Goal: Transaction & Acquisition: Book appointment/travel/reservation

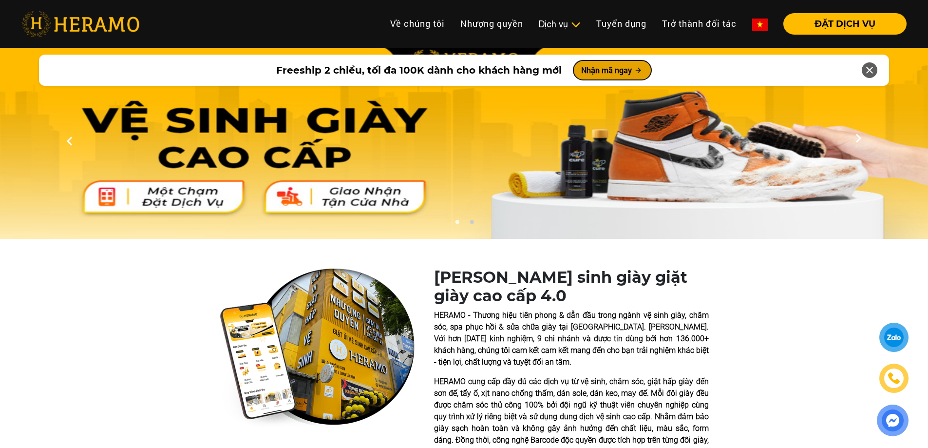
click at [619, 70] on button "Nhận mã ngay" at bounding box center [613, 69] width 78 height 19
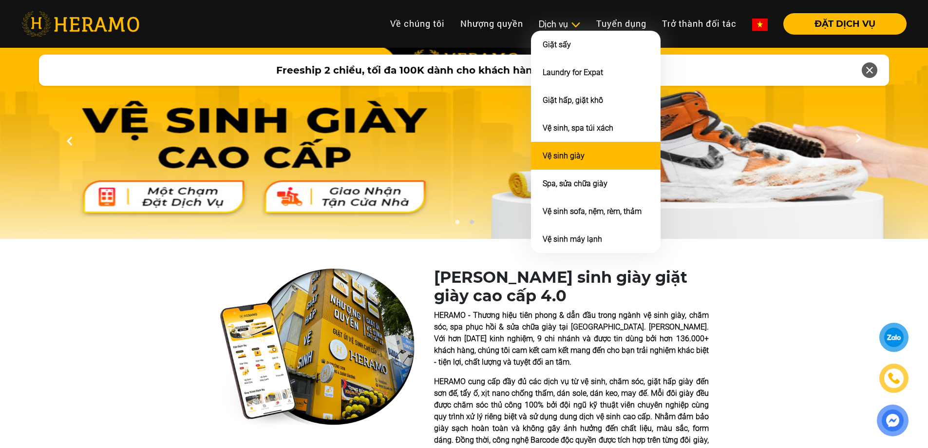
click at [566, 159] on link "Vệ sinh giày" at bounding box center [564, 155] width 42 height 9
click at [597, 153] on li "Vệ sinh giày" at bounding box center [596, 156] width 130 height 28
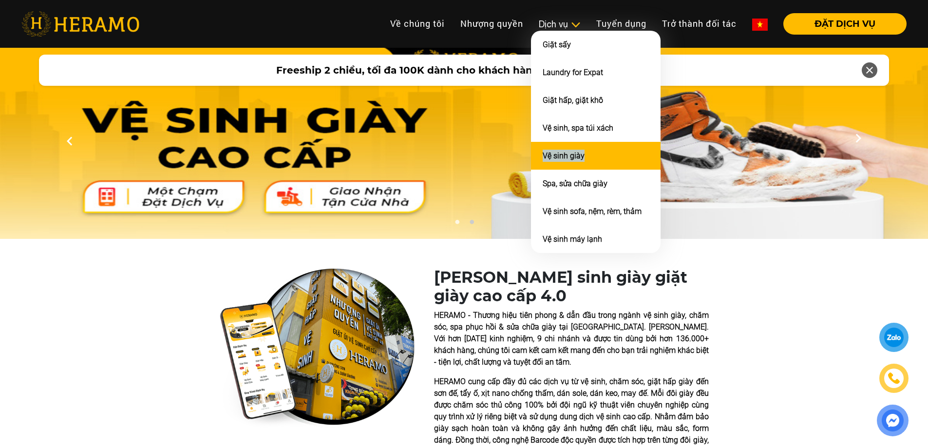
click at [563, 150] on li "Vệ sinh giày" at bounding box center [596, 156] width 130 height 28
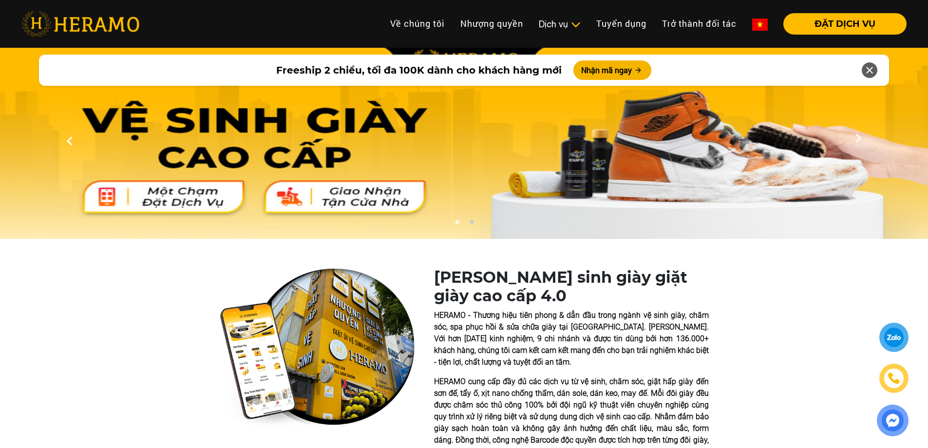
click at [740, 219] on img at bounding box center [464, 141] width 928 height 195
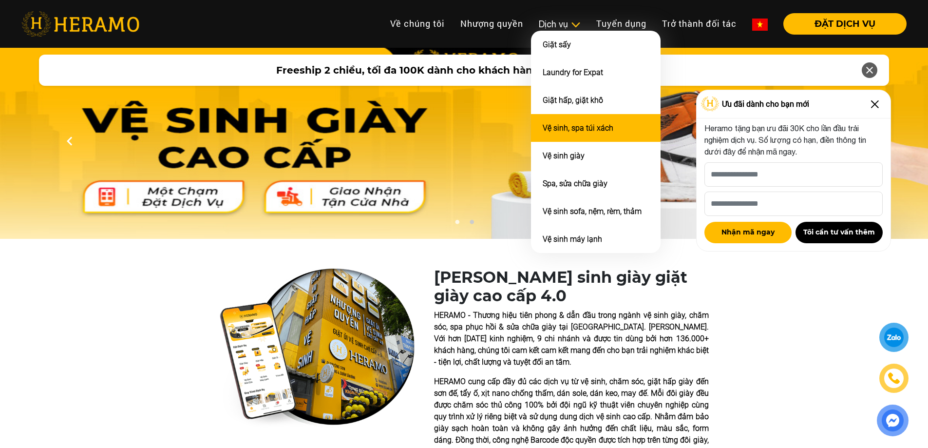
click at [567, 118] on li "Vệ sinh, spa túi xách" at bounding box center [596, 128] width 130 height 28
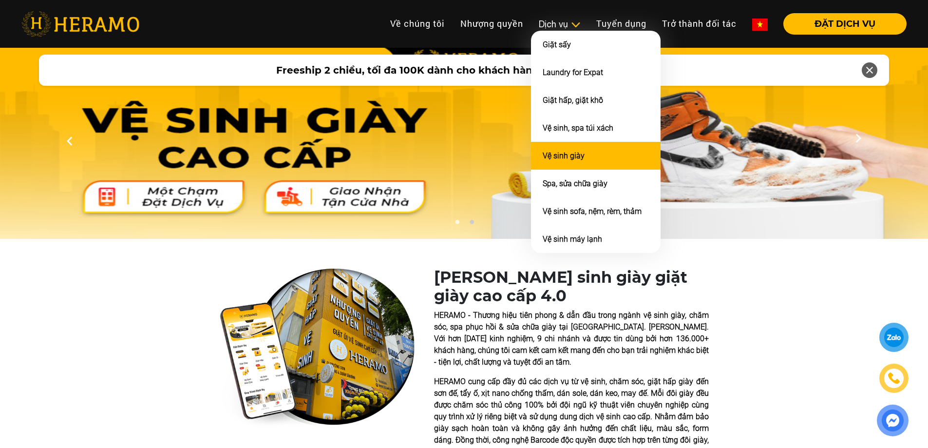
click at [566, 159] on link "Vệ sinh giày" at bounding box center [564, 155] width 42 height 9
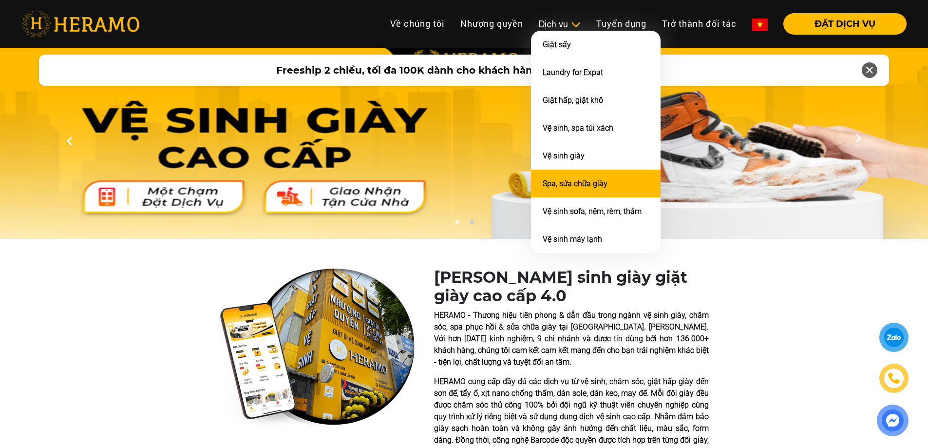
click at [569, 187] on link "Spa, sửa chữa giày" at bounding box center [575, 183] width 65 height 9
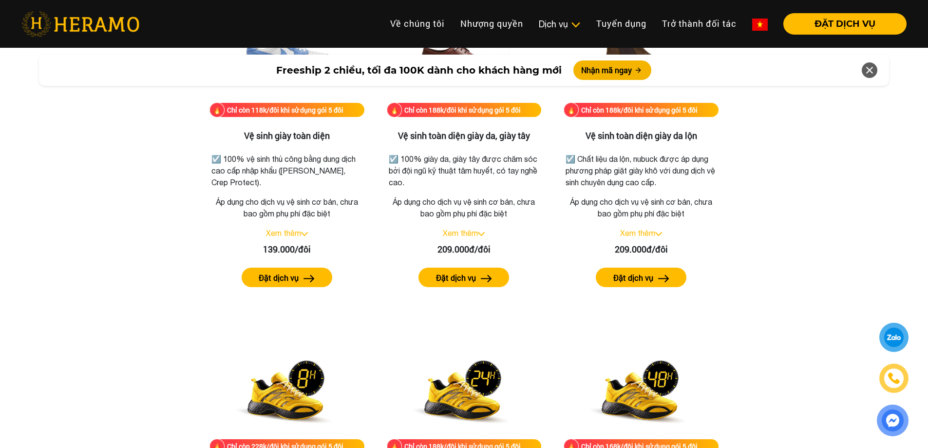
scroll to position [1267, 0]
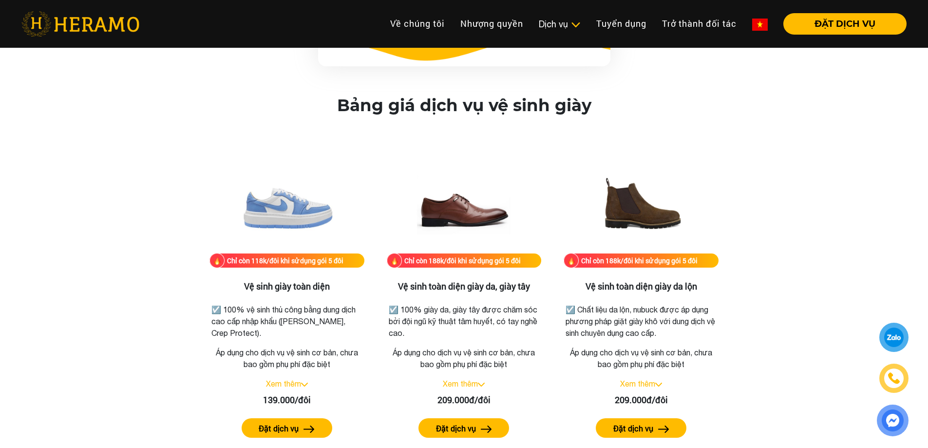
click at [894, 422] on img at bounding box center [893, 420] width 28 height 27
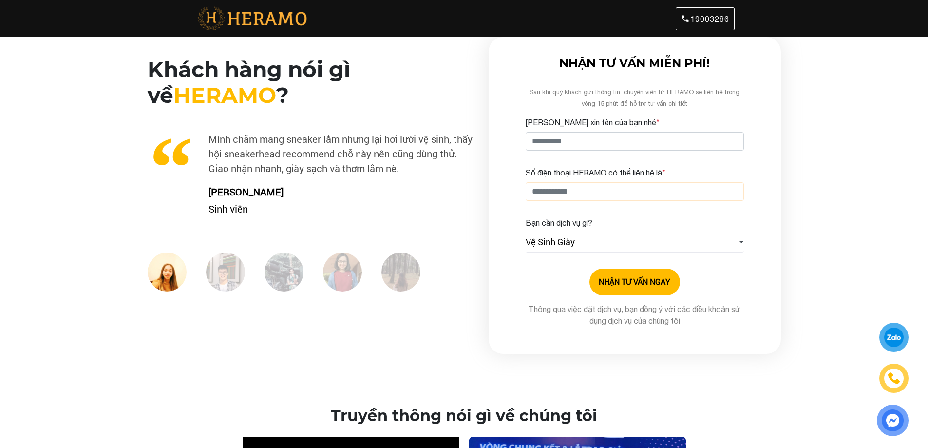
scroll to position [7, 0]
